Goal: Register for event/course

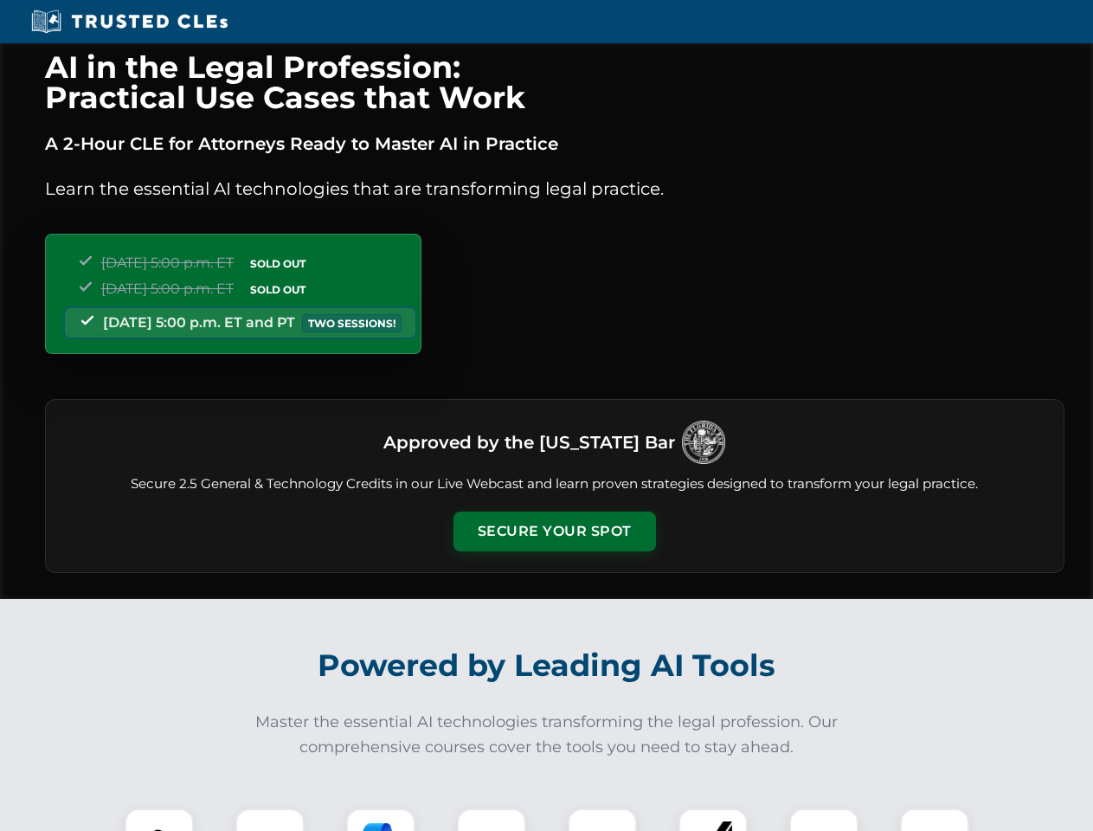
click at [554, 531] on button "Secure Your Spot" at bounding box center [554, 531] width 202 height 40
click at [159, 819] on img at bounding box center [159, 843] width 50 height 50
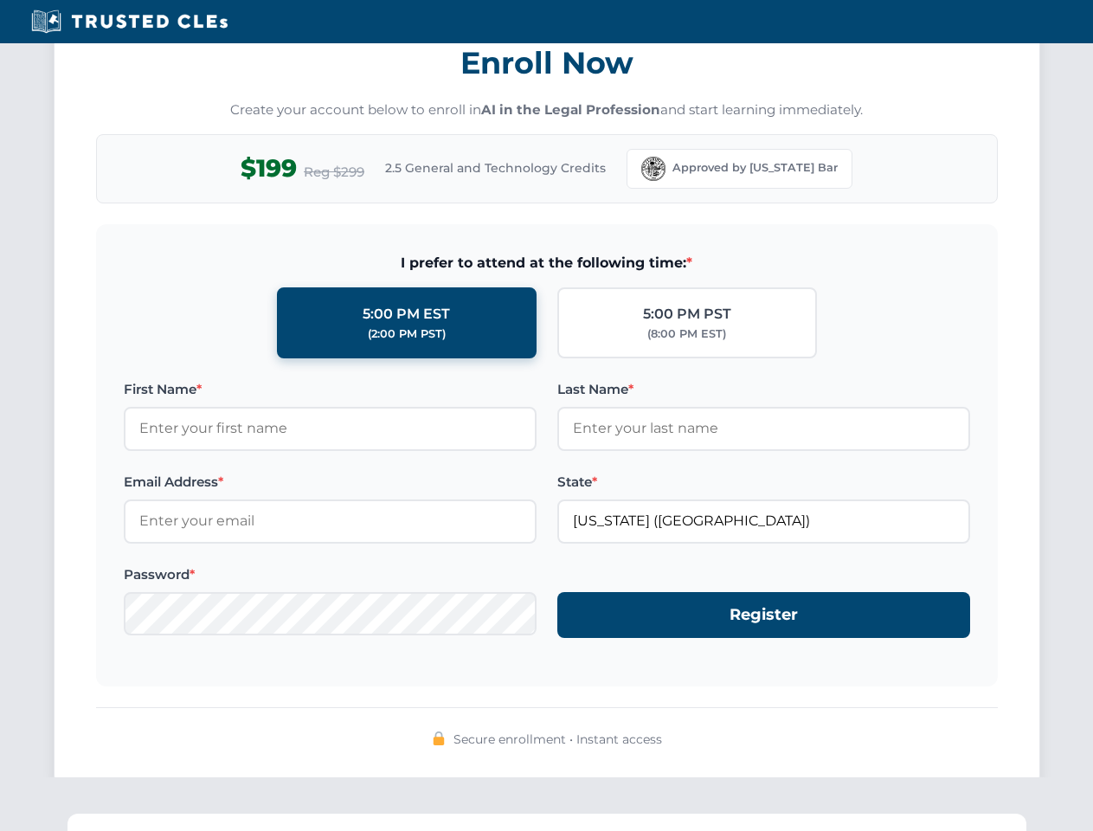
scroll to position [1698, 0]
